Goal: Task Accomplishment & Management: Manage account settings

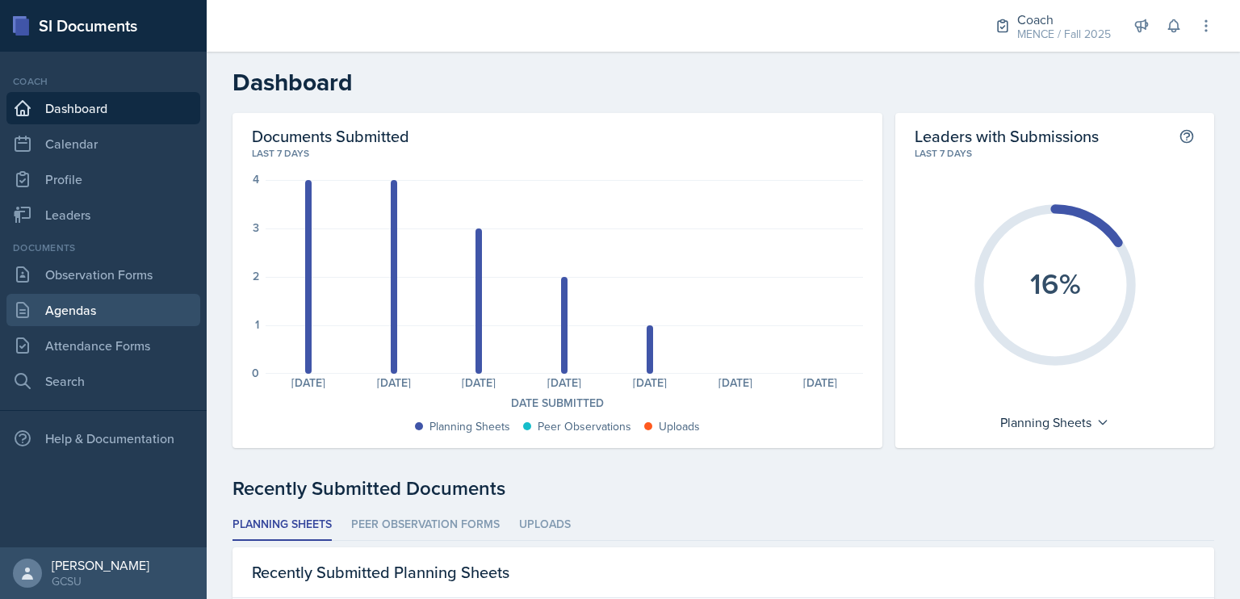
click at [132, 314] on link "Agendas" at bounding box center [103, 310] width 194 height 32
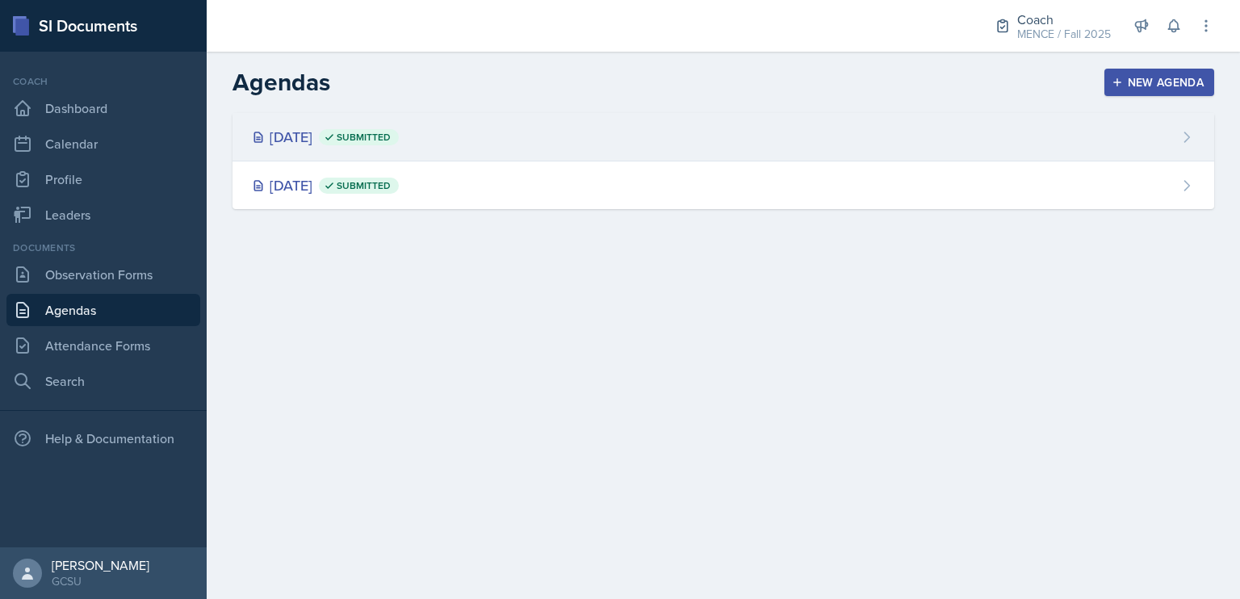
click at [399, 145] on div "[DATE] Submitted" at bounding box center [325, 137] width 147 height 22
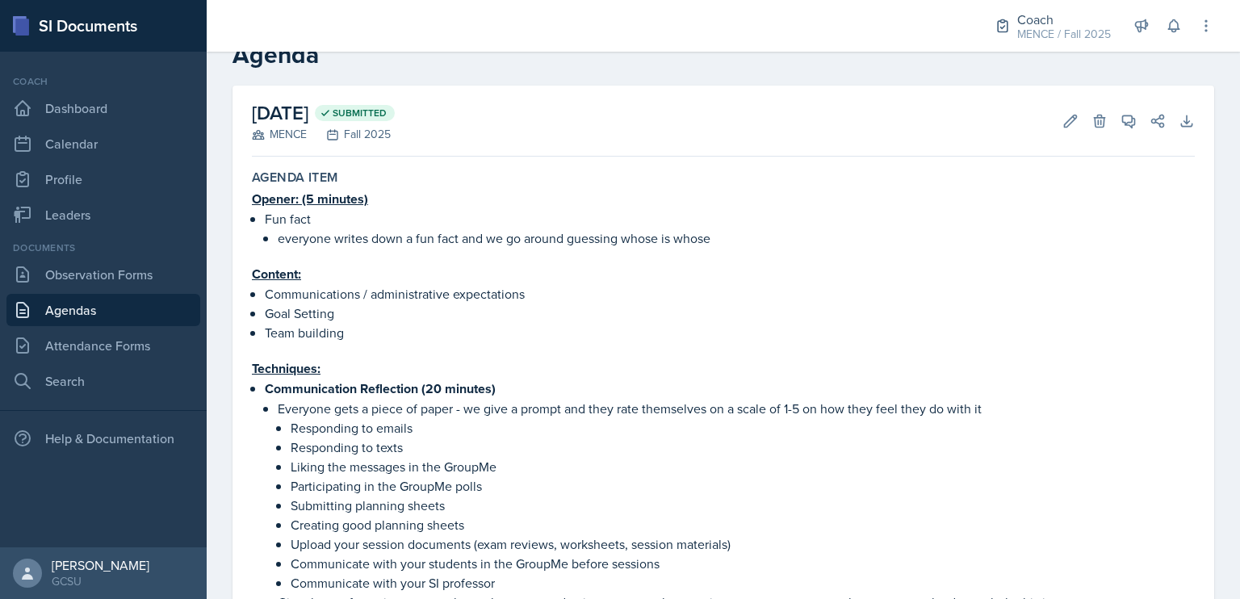
scroll to position [55, 0]
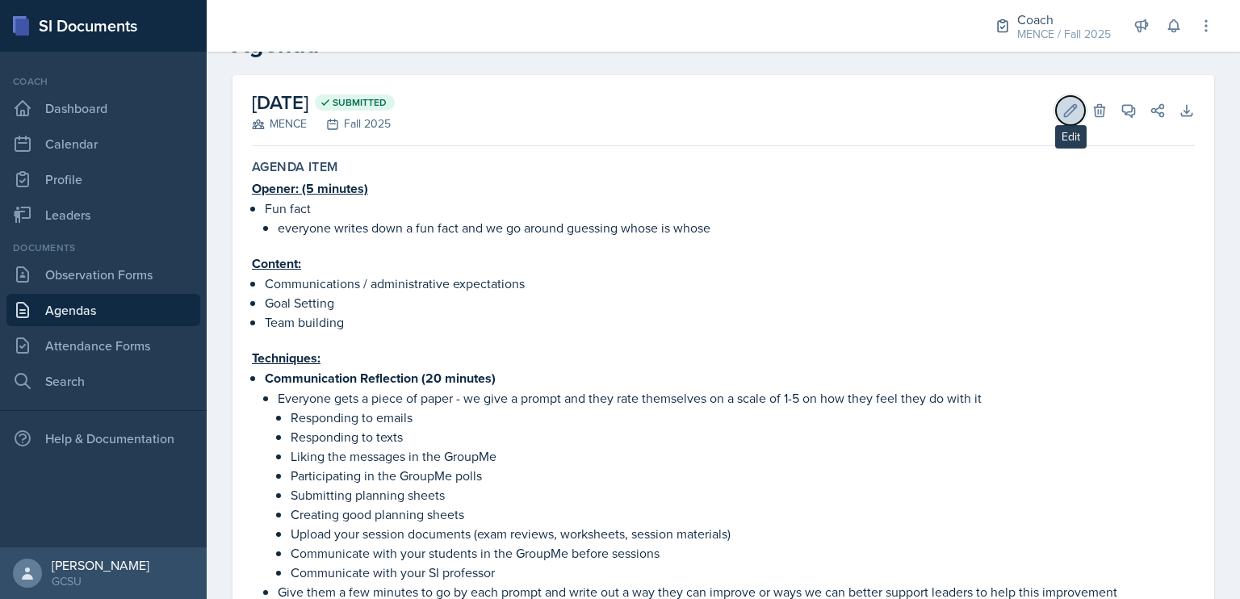
click at [1065, 106] on icon at bounding box center [1071, 110] width 12 height 12
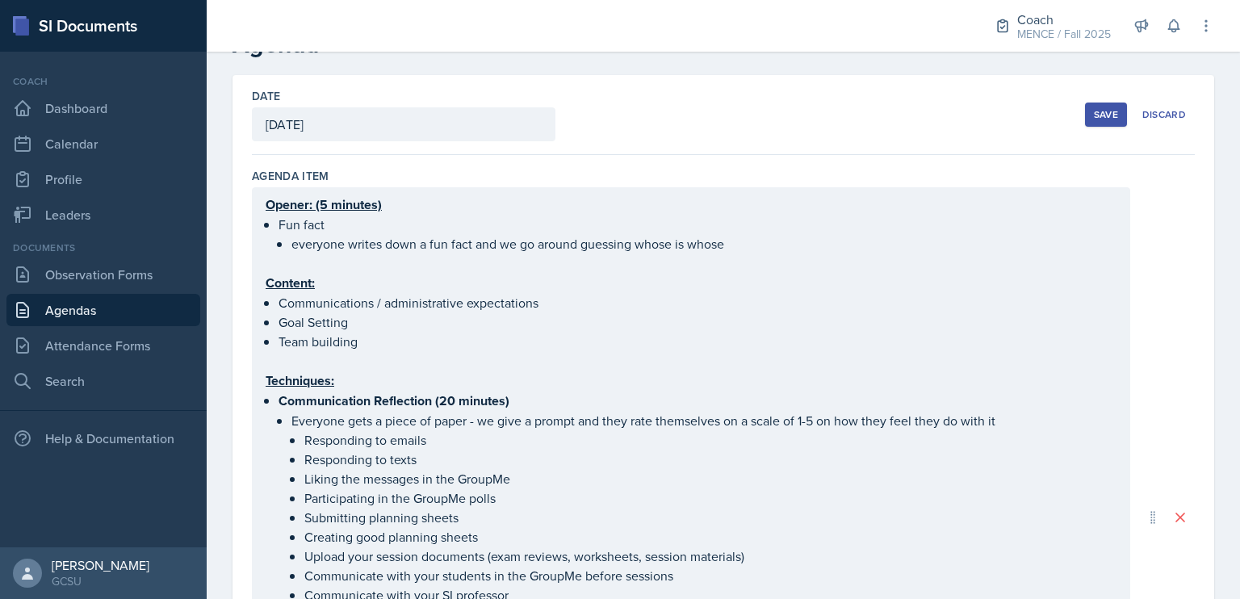
click at [413, 122] on div "[DATE]" at bounding box center [404, 124] width 304 height 34
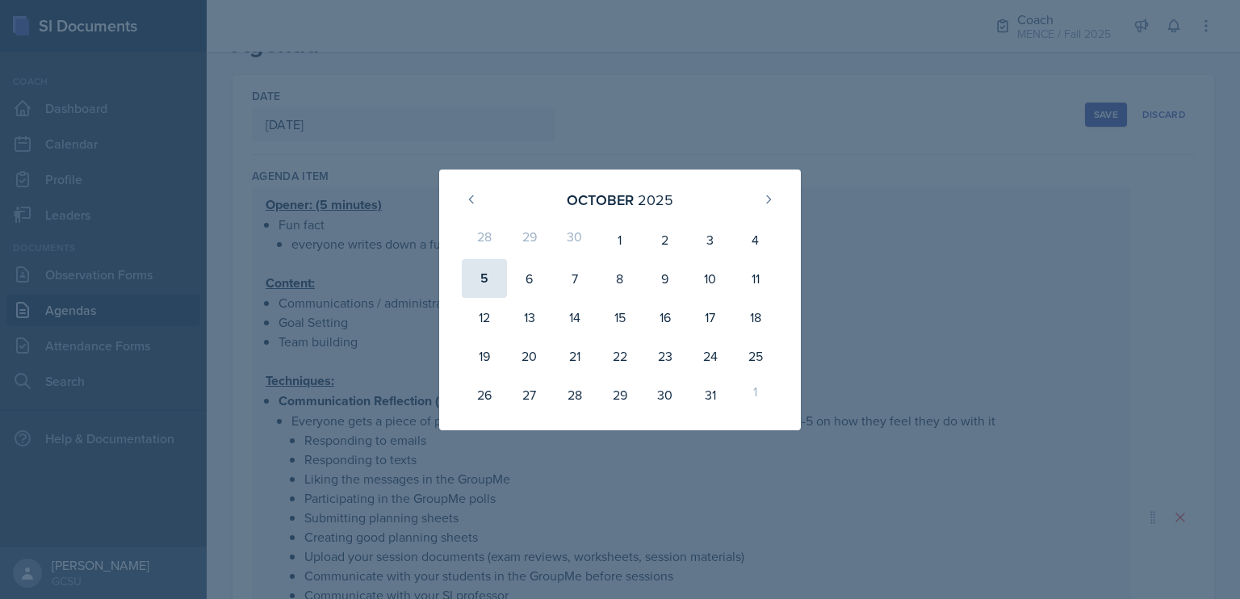
click at [488, 272] on div "5" at bounding box center [484, 278] width 45 height 39
type input "[DATE]"
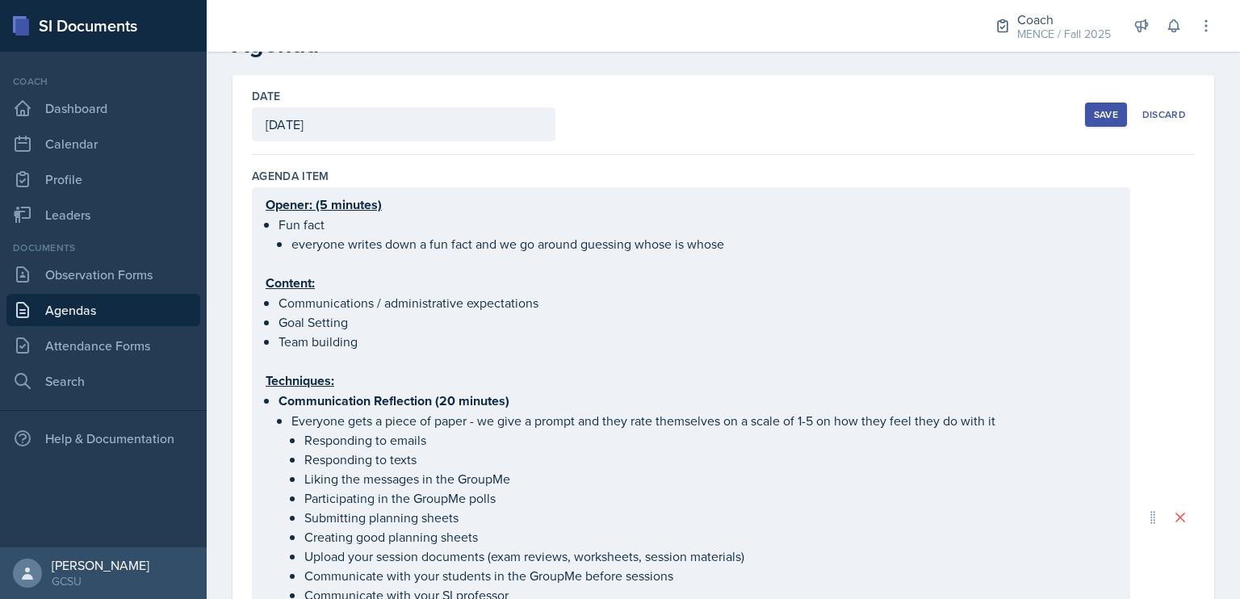
click at [1105, 108] on div "Save" at bounding box center [1106, 114] width 24 height 13
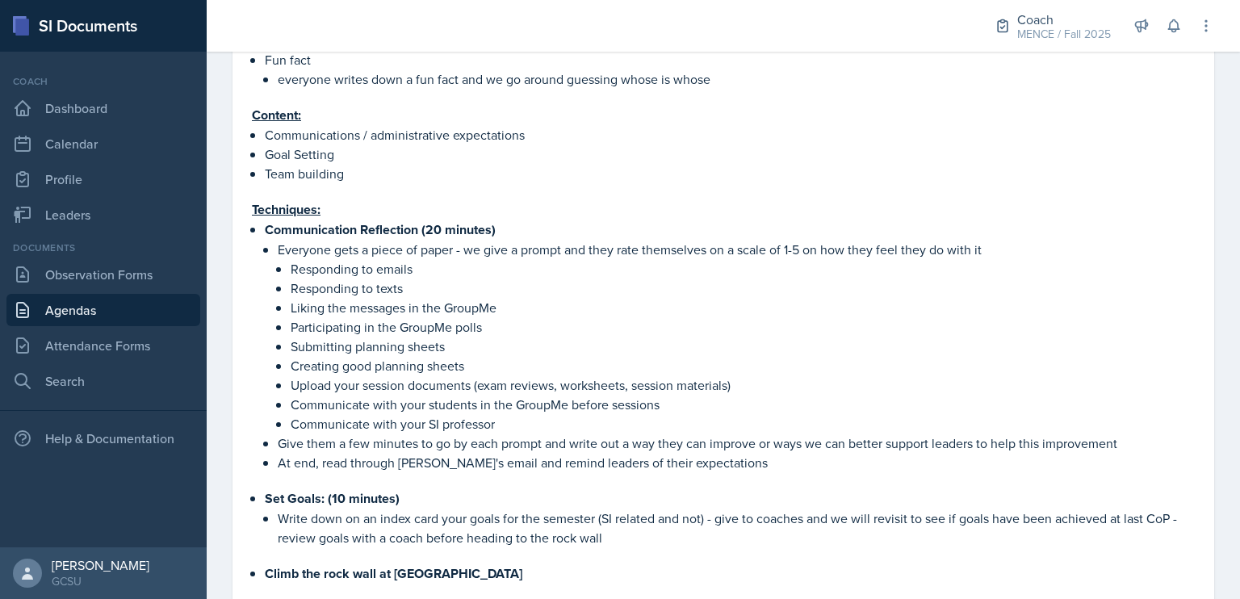
scroll to position [203, 0]
